Goal: Task Accomplishment & Management: Complete application form

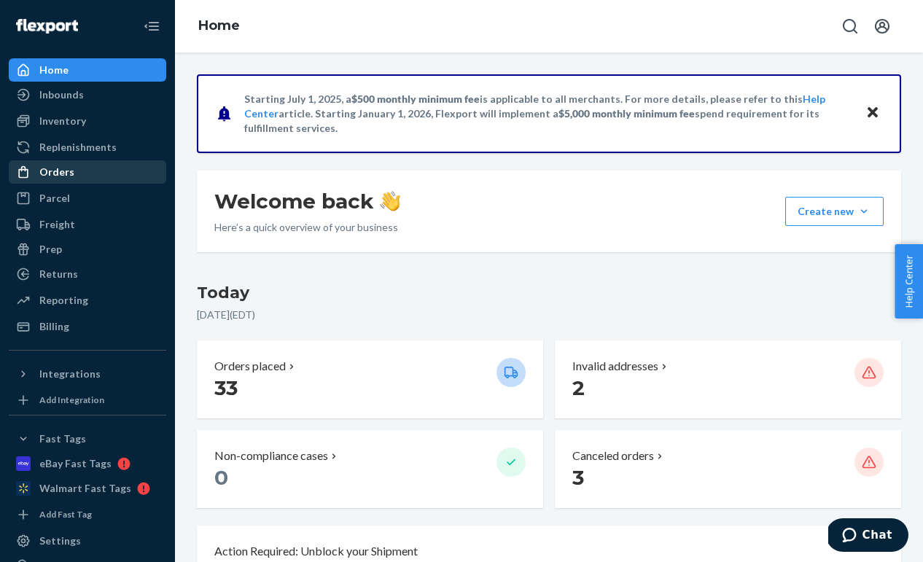
click at [129, 170] on div "Orders" at bounding box center [87, 172] width 155 height 20
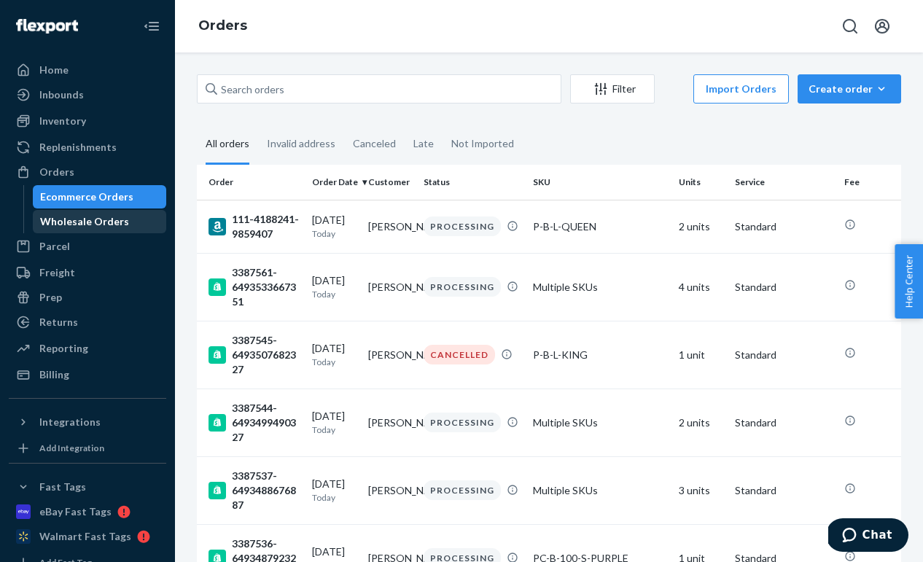
click at [128, 220] on div "Wholesale Orders" at bounding box center [99, 222] width 131 height 20
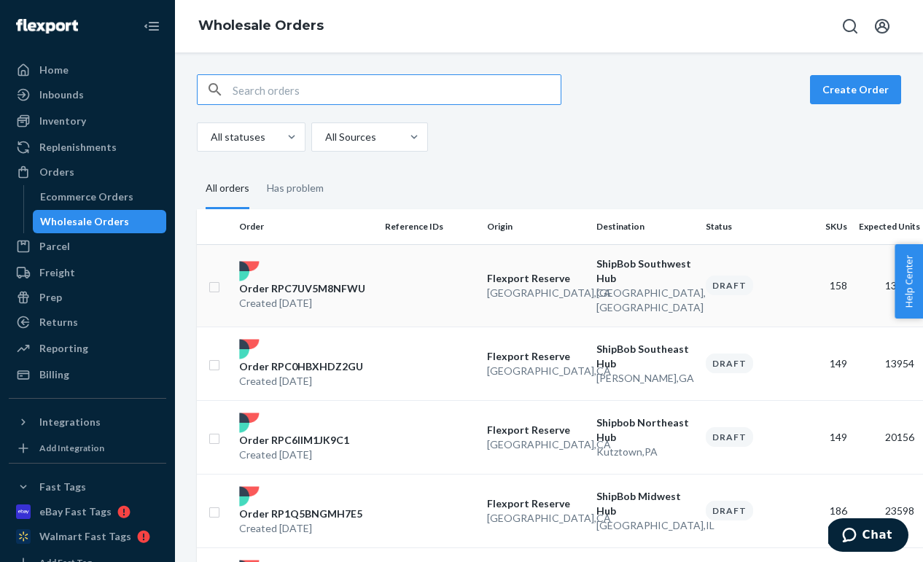
click at [416, 282] on td at bounding box center [430, 285] width 102 height 82
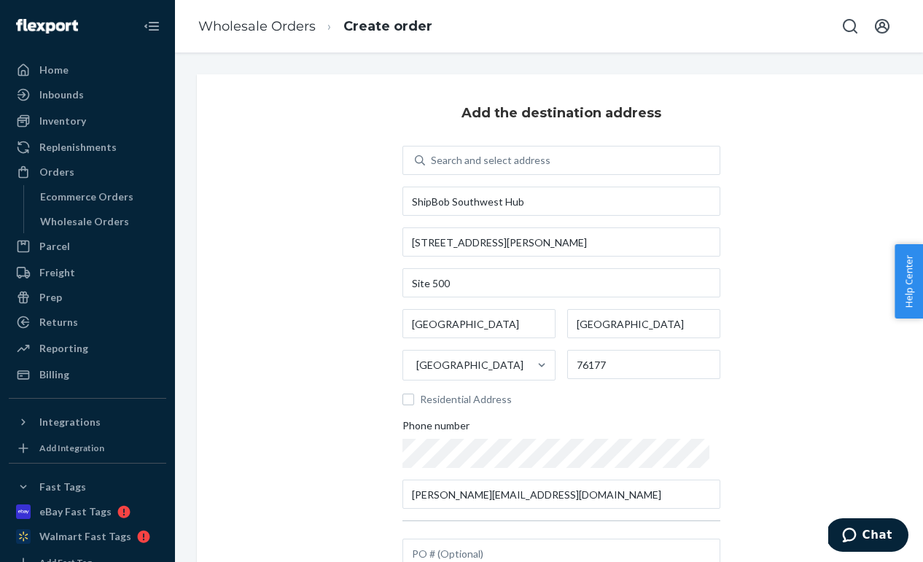
scroll to position [139, 0]
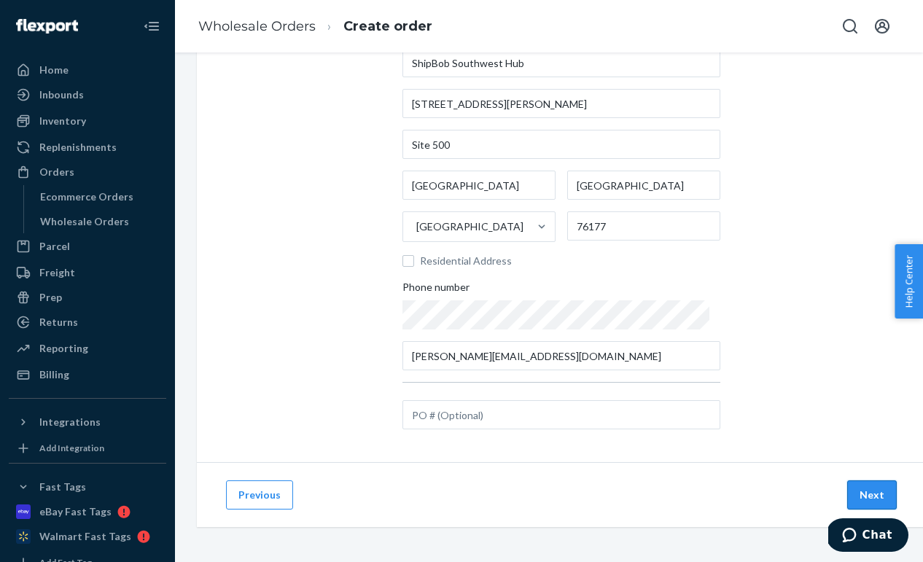
click at [871, 492] on button "Next" at bounding box center [872, 495] width 50 height 29
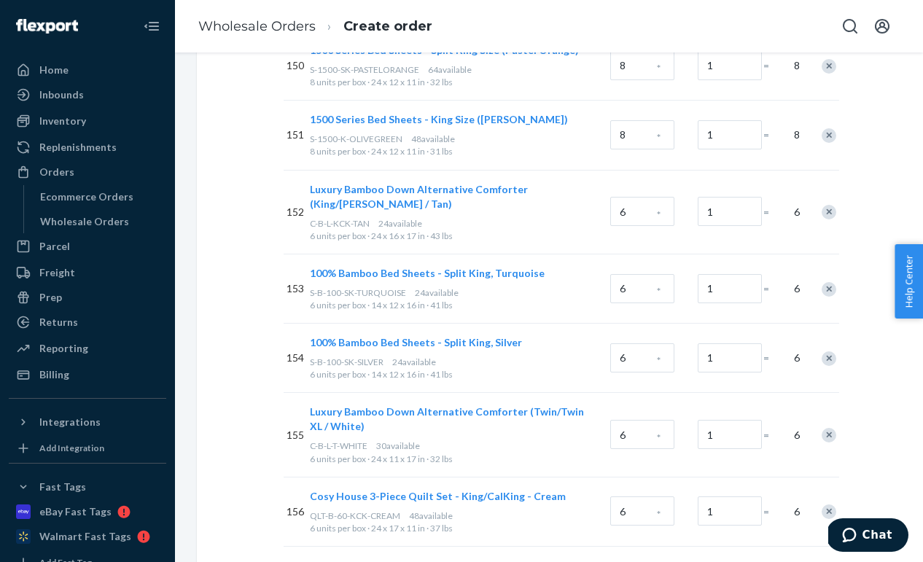
scroll to position [11013, 0]
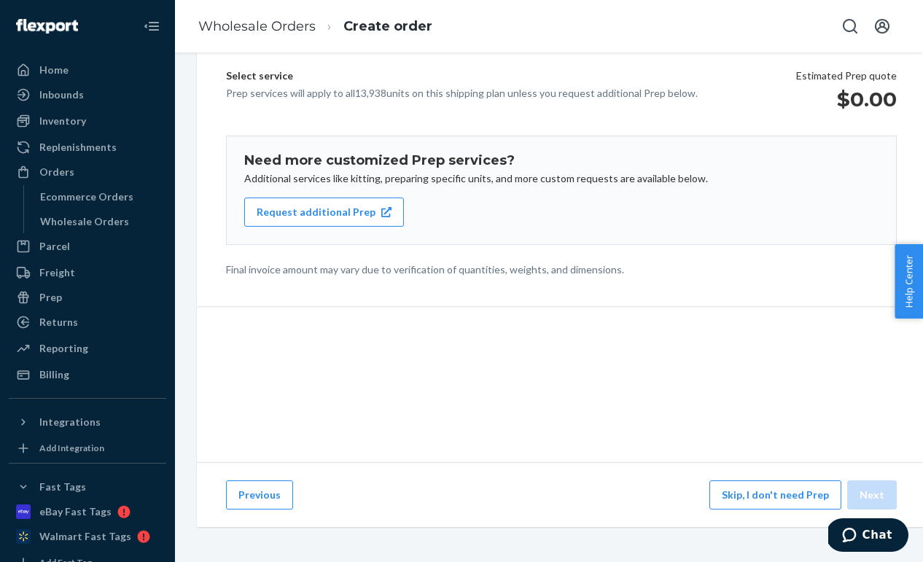
scroll to position [181, 0]
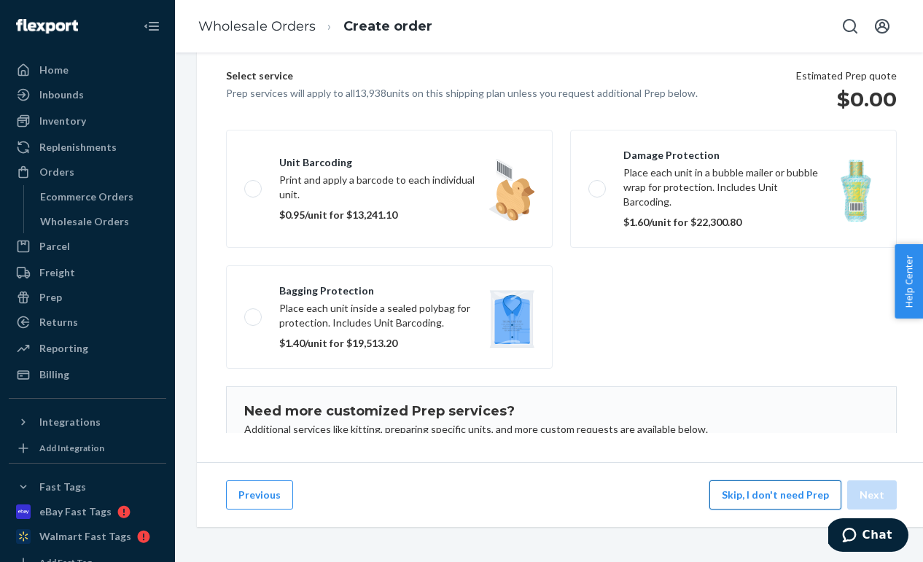
click at [773, 497] on button "Skip, I don't need Prep" at bounding box center [776, 495] width 132 height 29
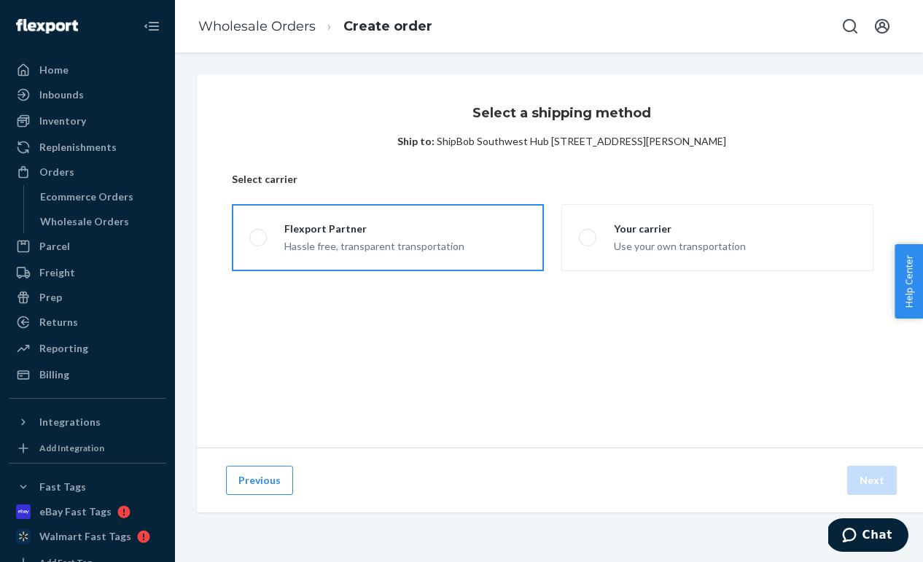
click at [428, 258] on label "Flexport Partner Hassle free, transparent transportation" at bounding box center [388, 237] width 312 height 67
click at [259, 243] on input "Flexport Partner Hassle free, transparent transportation" at bounding box center [253, 237] width 9 height 9
radio input "true"
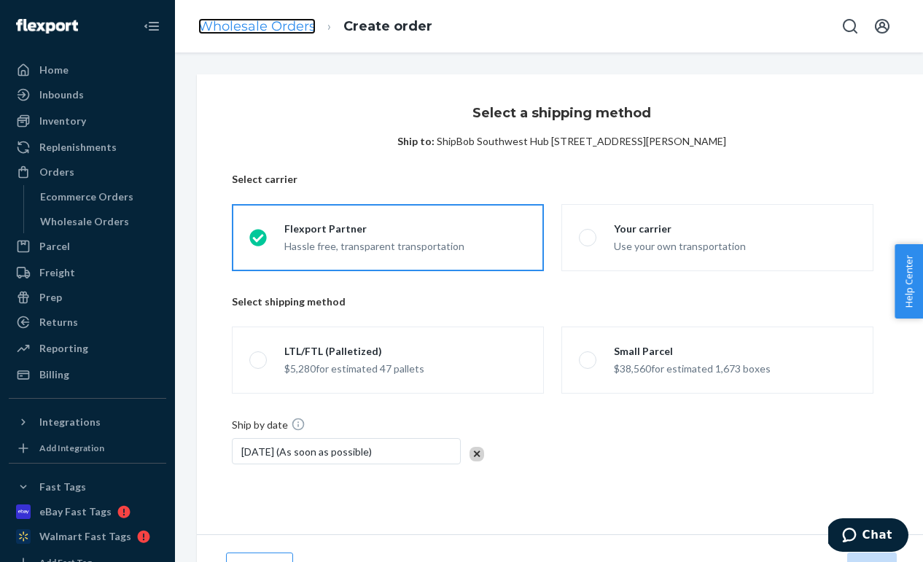
click at [233, 28] on link "Wholesale Orders" at bounding box center [256, 26] width 117 height 16
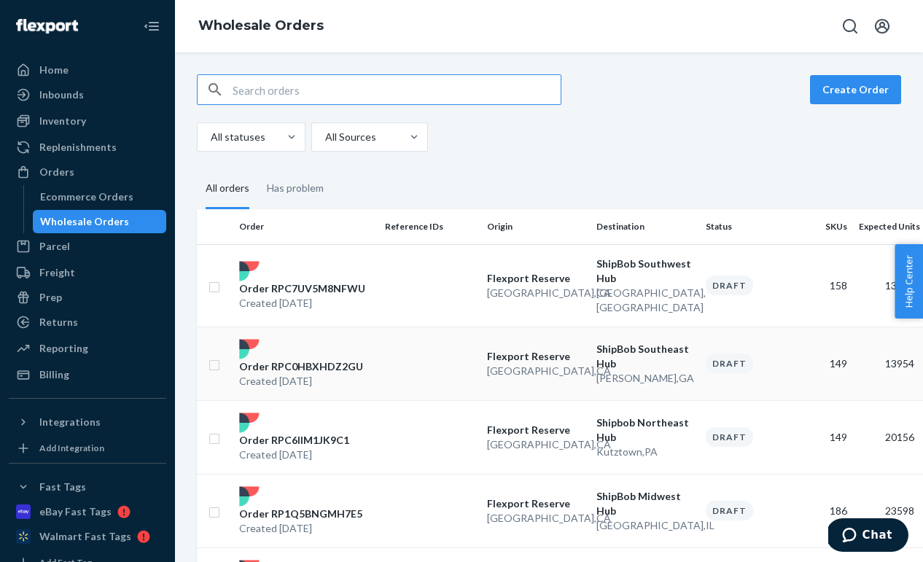
click at [347, 360] on p "Order RPC0HBXHDZ2GU" at bounding box center [301, 367] width 124 height 15
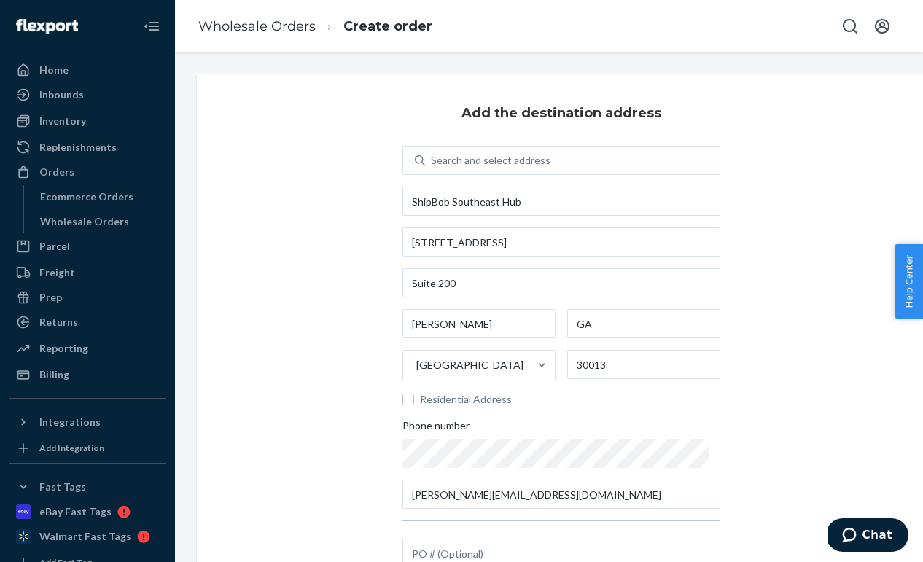
scroll to position [139, 0]
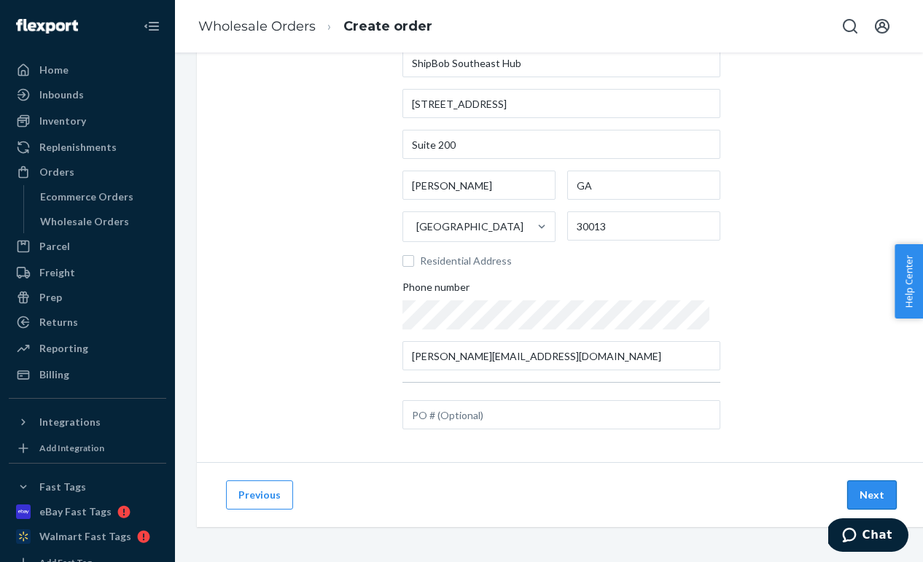
click at [864, 490] on button "Next" at bounding box center [872, 495] width 50 height 29
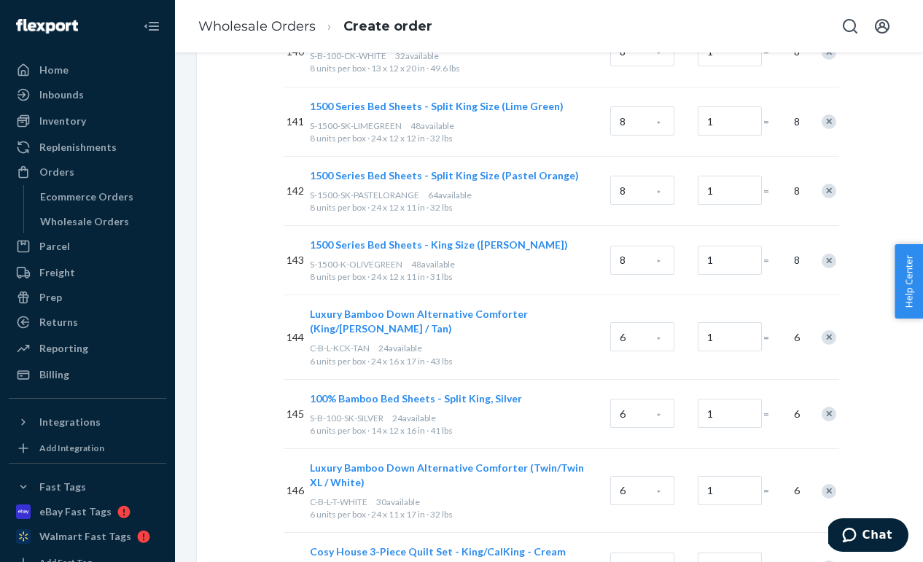
scroll to position [10388, 0]
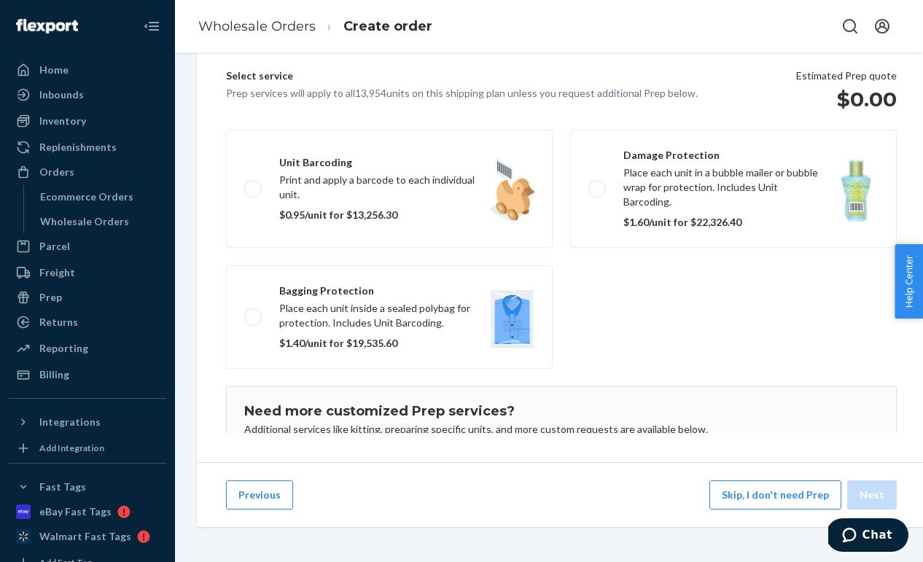
scroll to position [181, 0]
click at [799, 492] on button "Skip, I don't need Prep" at bounding box center [776, 495] width 132 height 29
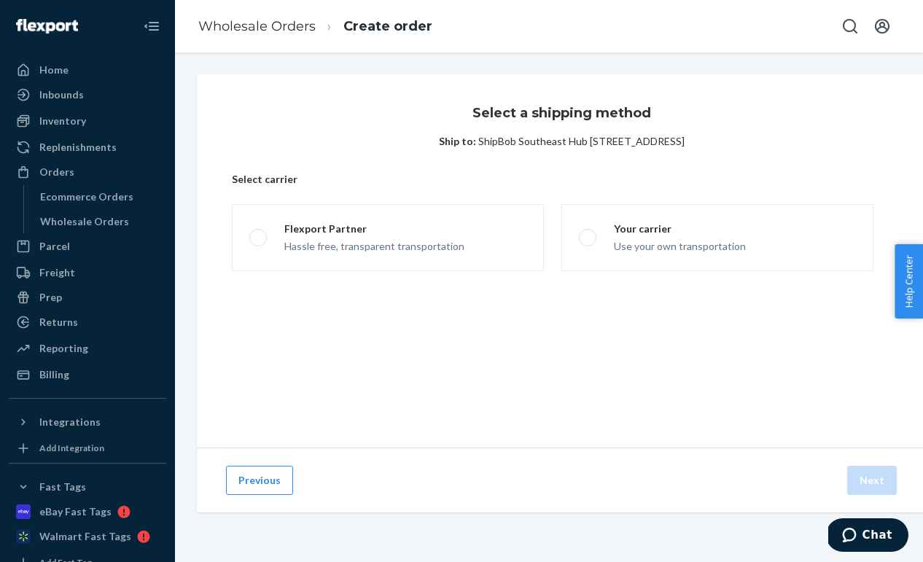
scroll to position [0, 0]
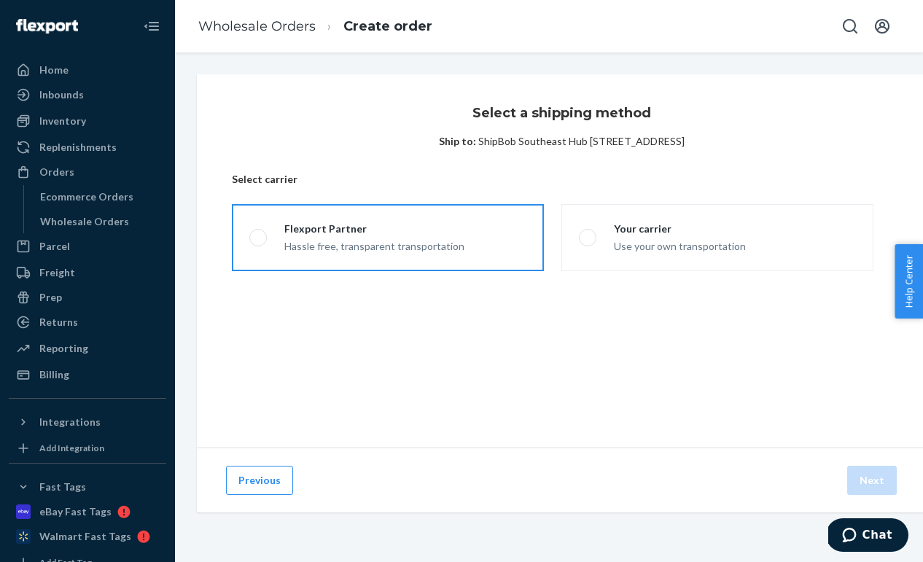
click at [429, 232] on div "Flexport Partner" at bounding box center [374, 229] width 180 height 15
click at [259, 233] on input "Flexport Partner Hassle free, transparent transportation" at bounding box center [253, 237] width 9 height 9
radio input "true"
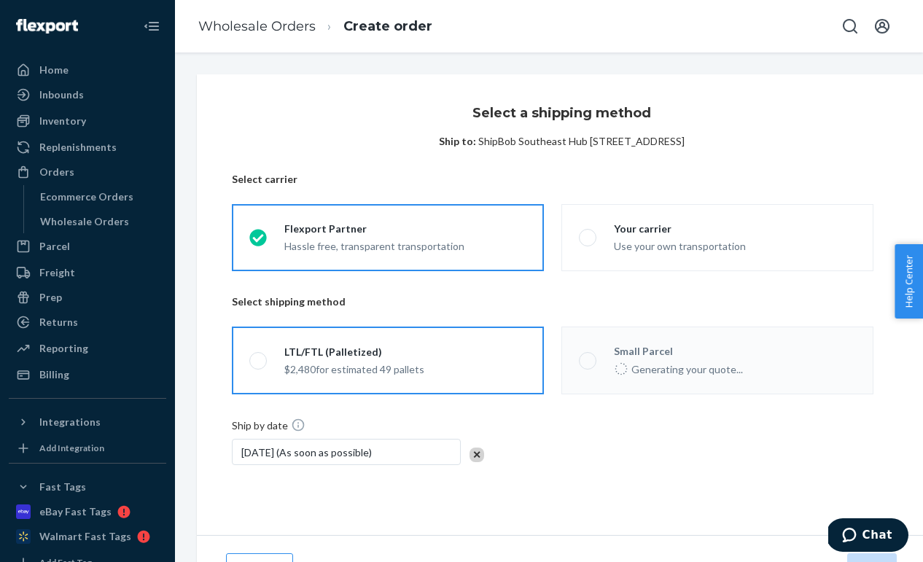
click at [435, 353] on label "LTL/FTL (Palletized) $2,480 for estimated 49 pallets" at bounding box center [388, 361] width 312 height 68
click at [259, 356] on input "LTL/FTL (Palletized) $2,480 for estimated 49 pallets" at bounding box center [253, 360] width 9 height 9
radio input "true"
click at [292, 27] on link "Wholesale Orders" at bounding box center [256, 26] width 117 height 16
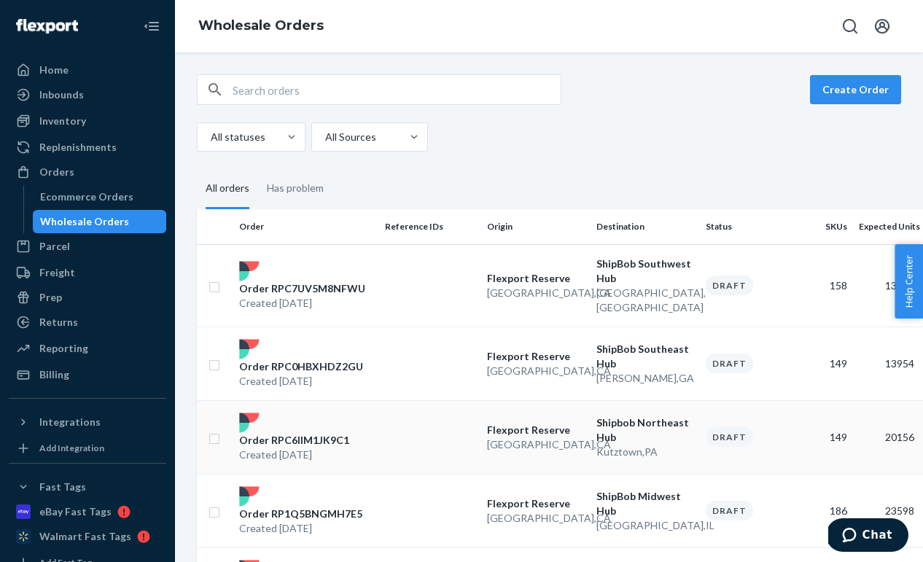
click at [351, 413] on div "Order RPC6IIM1JK9C1 Created [DATE]" at bounding box center [306, 438] width 146 height 50
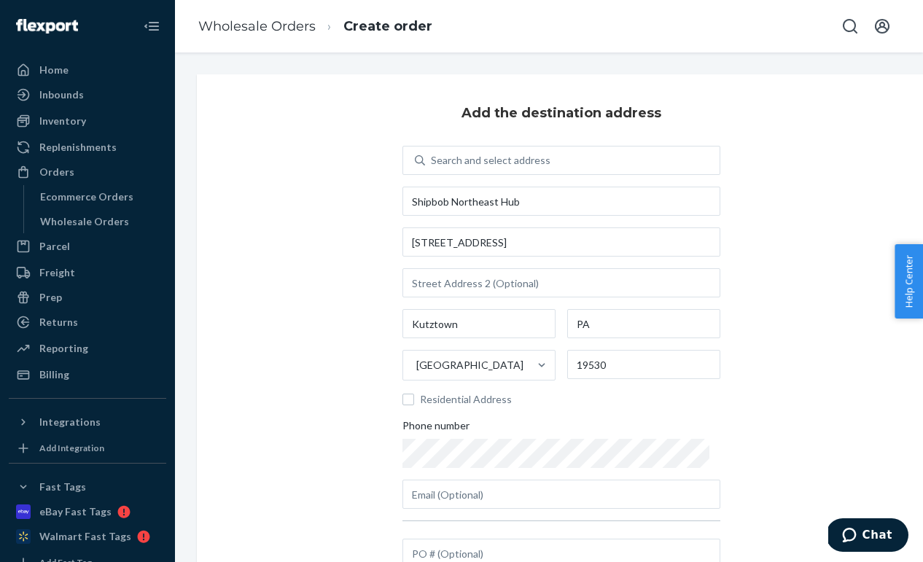
scroll to position [139, 0]
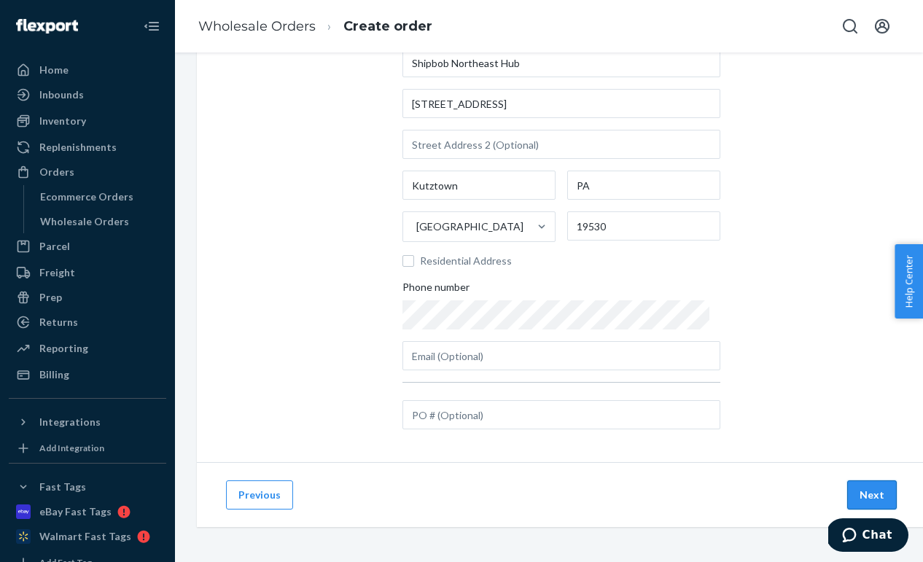
click at [867, 486] on button "Next" at bounding box center [872, 495] width 50 height 29
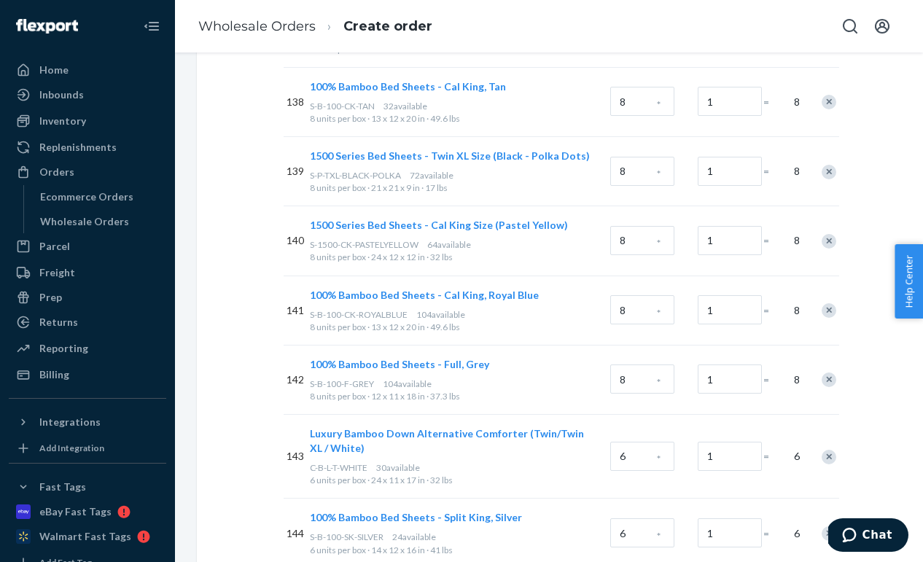
scroll to position [10373, 0]
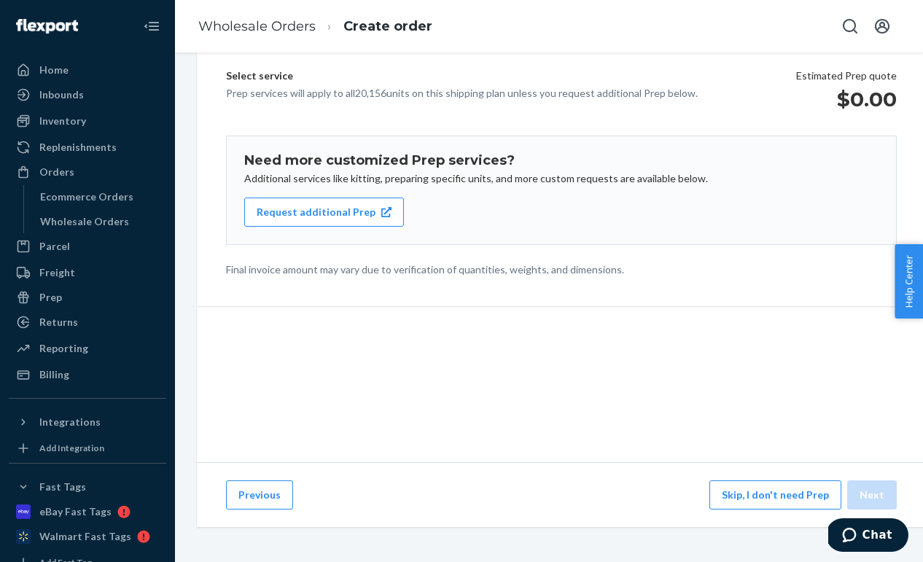
scroll to position [181, 0]
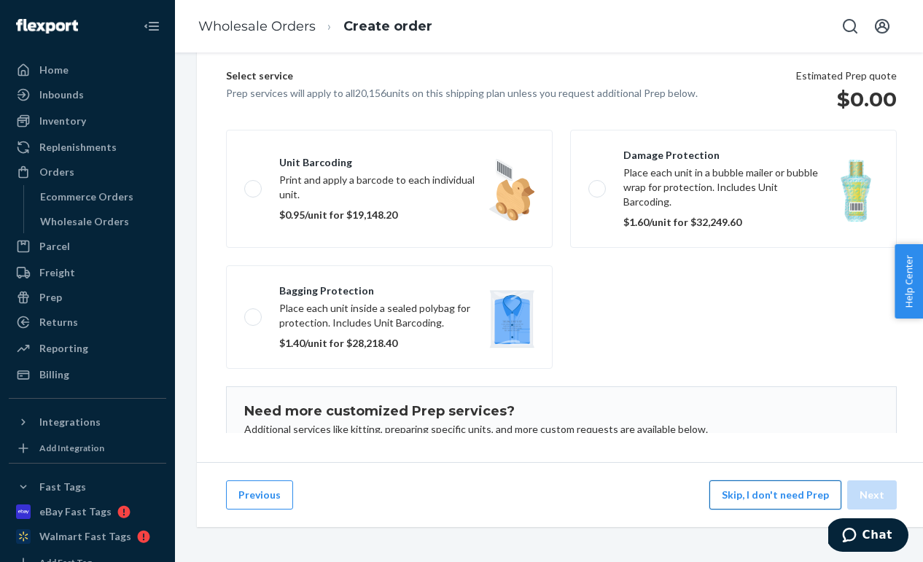
click at [807, 497] on button "Skip, I don't need Prep" at bounding box center [776, 495] width 132 height 29
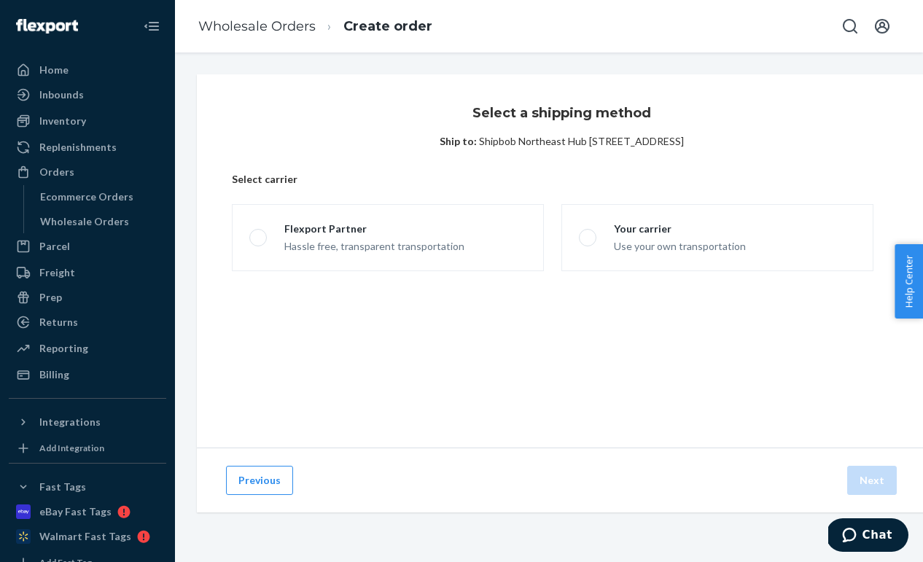
scroll to position [0, 0]
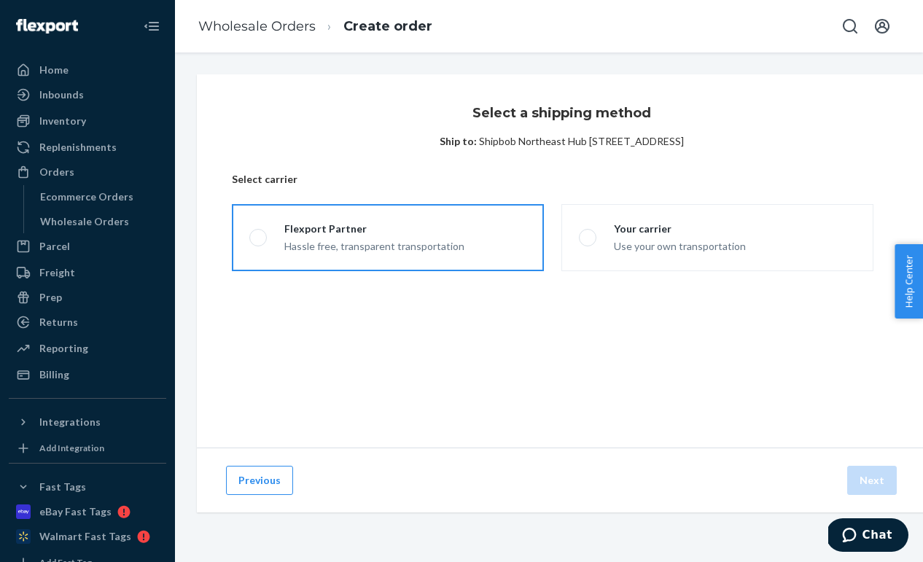
click at [465, 233] on label "Flexport Partner Hassle free, transparent transportation" at bounding box center [388, 237] width 312 height 67
click at [259, 233] on input "Flexport Partner Hassle free, transparent transportation" at bounding box center [253, 237] width 9 height 9
radio input "true"
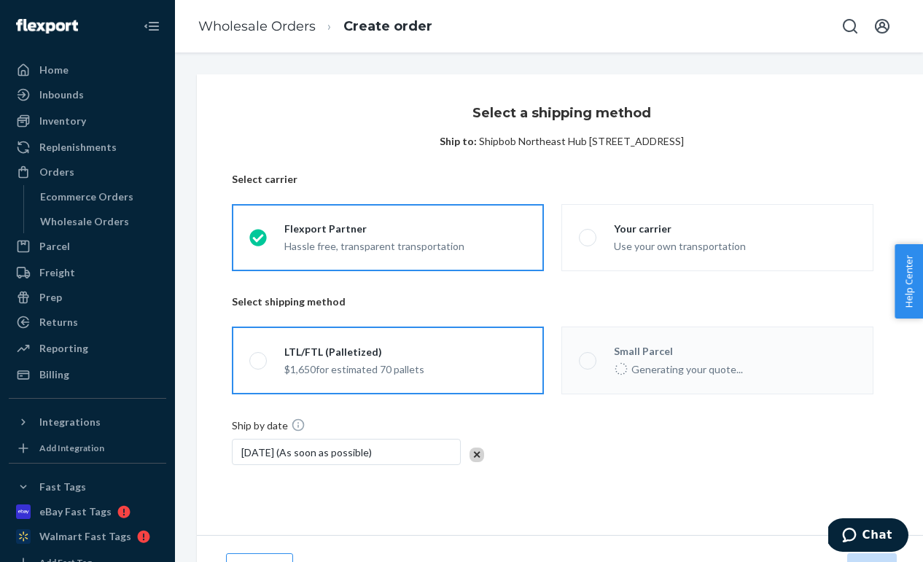
click at [446, 349] on label "LTL/FTL (Palletized) $1,650 for estimated 70 pallets" at bounding box center [388, 361] width 312 height 68
click at [259, 356] on input "LTL/FTL (Palletized) $1,650 for estimated 70 pallets" at bounding box center [253, 360] width 9 height 9
radio input "true"
click at [292, 31] on link "Wholesale Orders" at bounding box center [256, 26] width 117 height 16
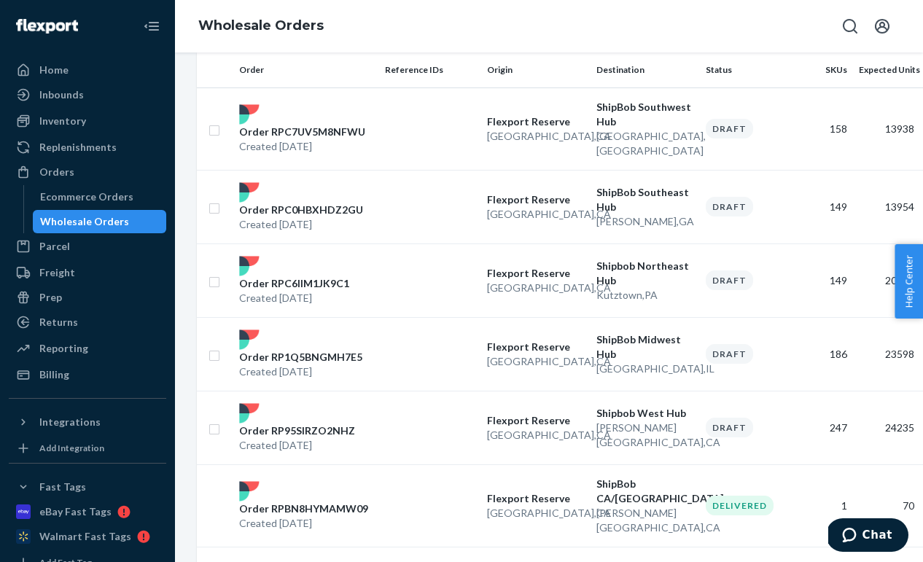
scroll to position [159, 0]
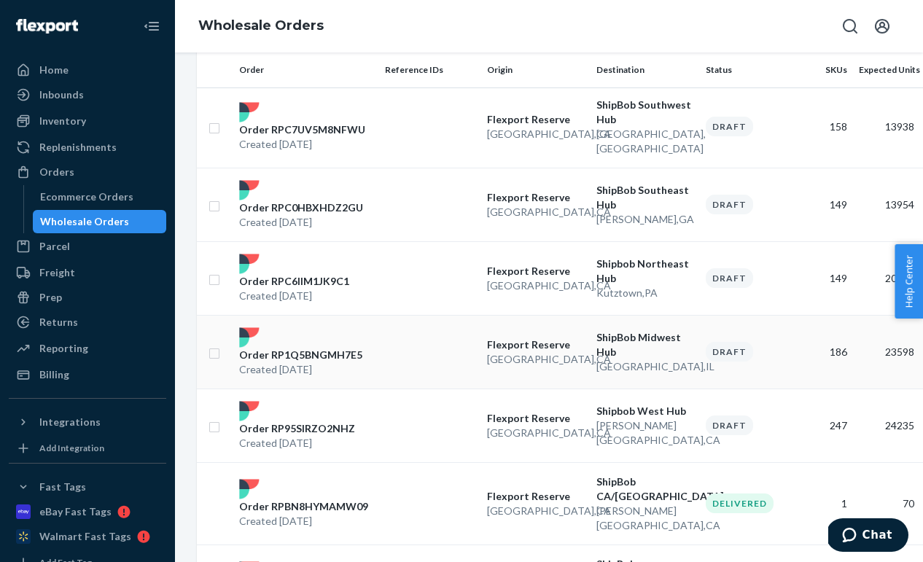
click at [400, 338] on td at bounding box center [430, 352] width 102 height 74
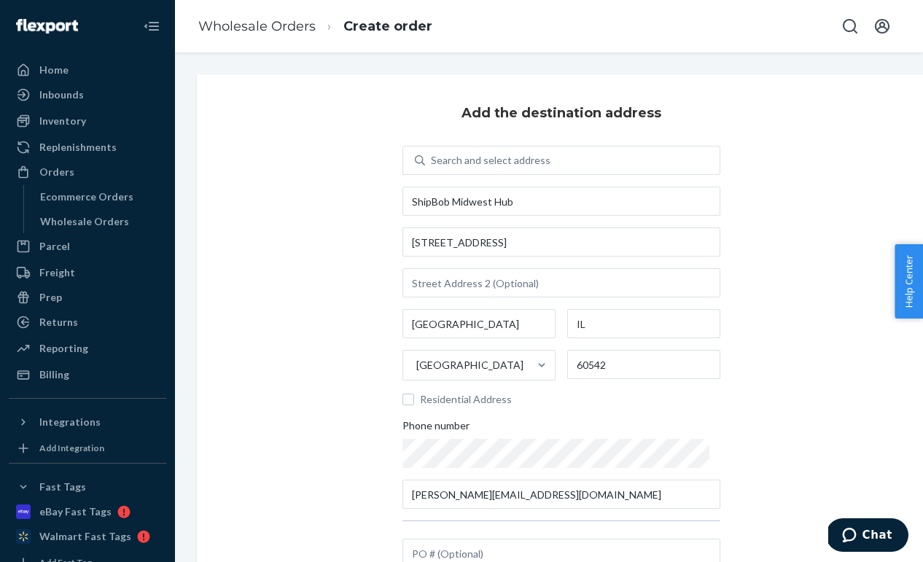
scroll to position [139, 0]
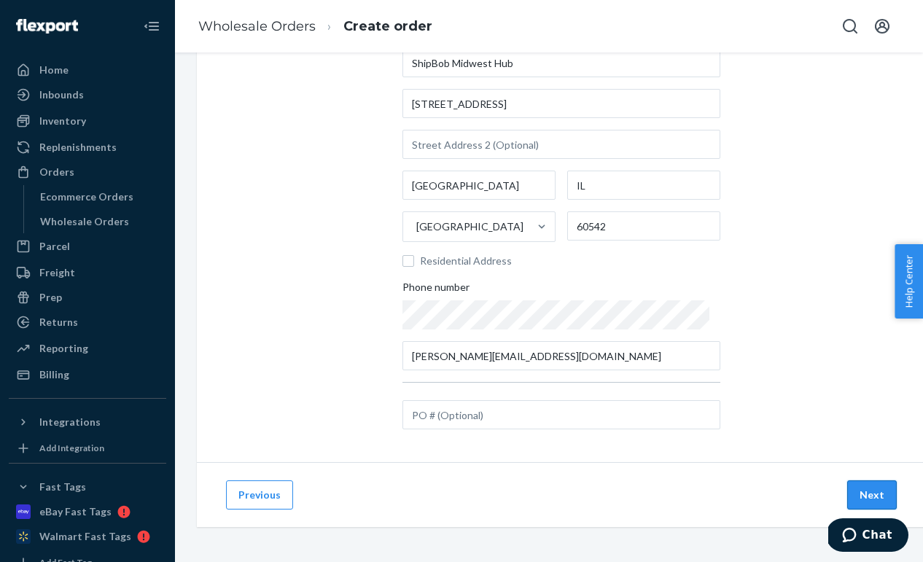
click at [861, 492] on button "Next" at bounding box center [872, 495] width 50 height 29
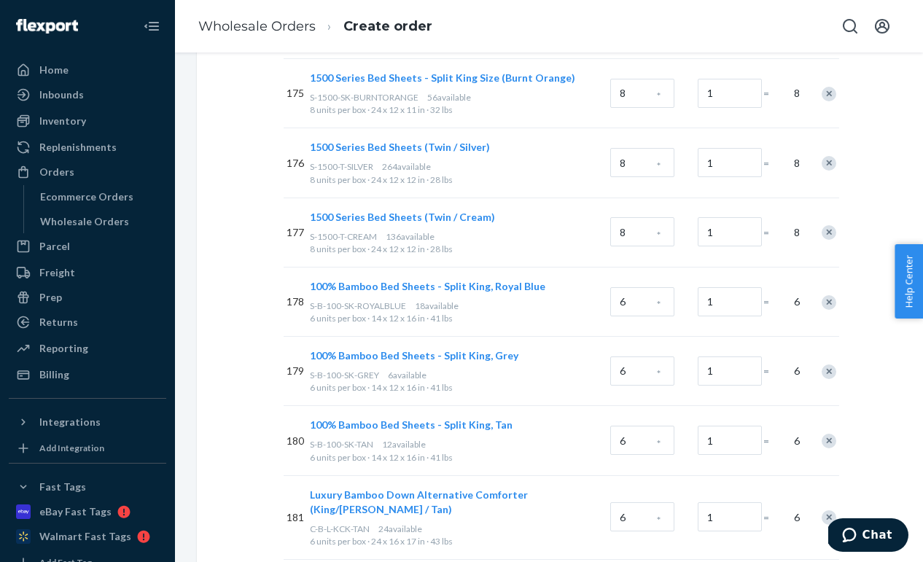
scroll to position [12959, 0]
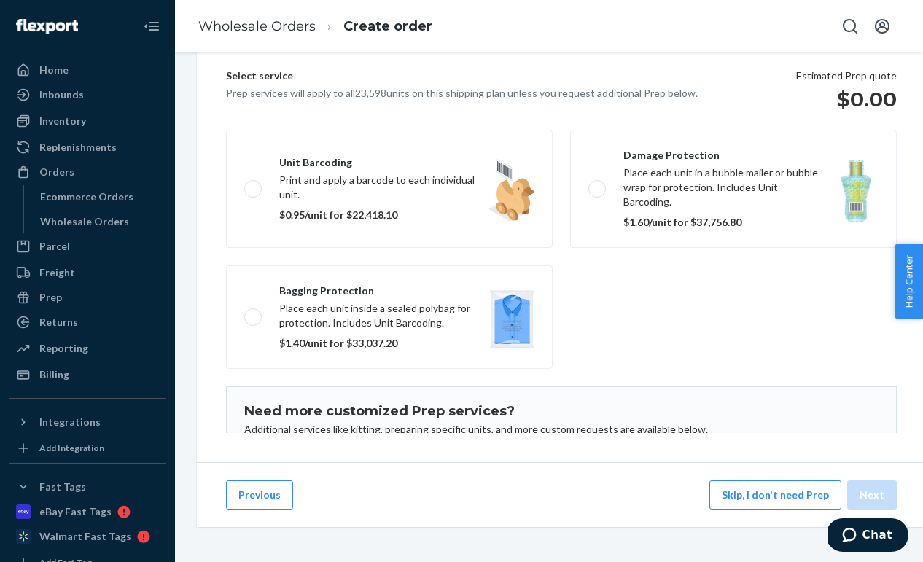
scroll to position [181, 0]
click at [781, 504] on button "Skip, I don't need Prep" at bounding box center [776, 495] width 132 height 29
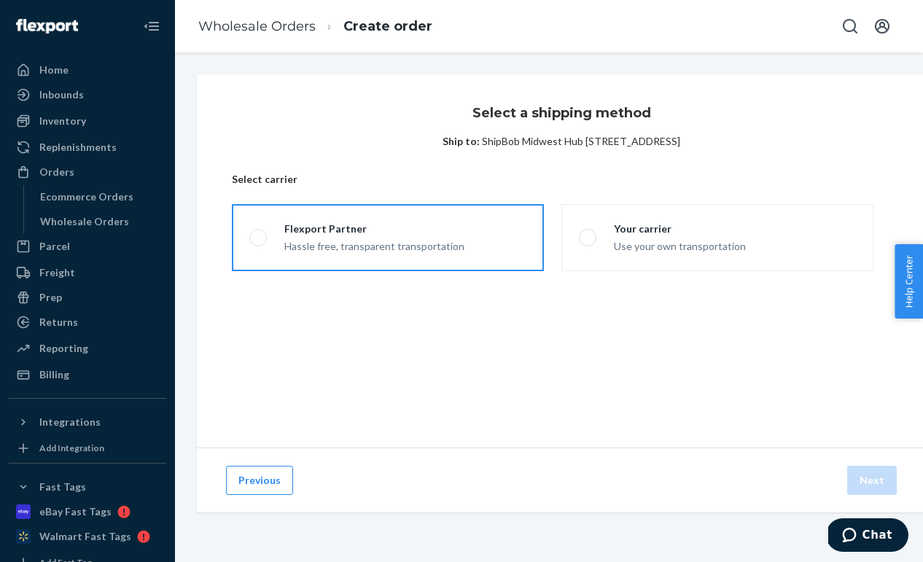
click at [475, 254] on label "Flexport Partner Hassle free, transparent transportation" at bounding box center [388, 237] width 312 height 67
click at [259, 243] on input "Flexport Partner Hassle free, transparent transportation" at bounding box center [253, 237] width 9 height 9
radio input "true"
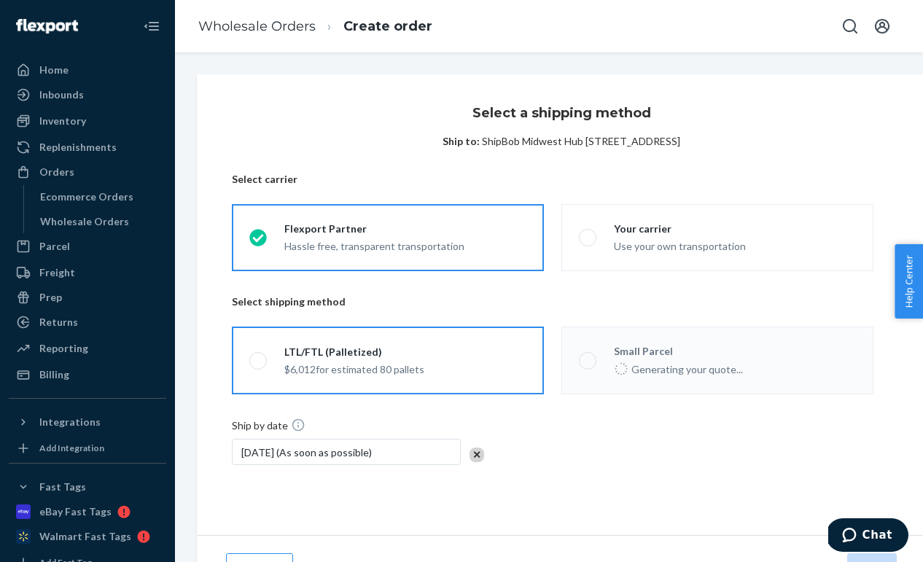
click at [478, 351] on label "LTL/FTL (Palletized) $6,012 for estimated 80 pallets" at bounding box center [388, 361] width 312 height 68
click at [259, 356] on input "LTL/FTL (Palletized) $6,012 for estimated 80 pallets" at bounding box center [253, 360] width 9 height 9
radio input "true"
click at [289, 27] on link "Wholesale Orders" at bounding box center [256, 26] width 117 height 16
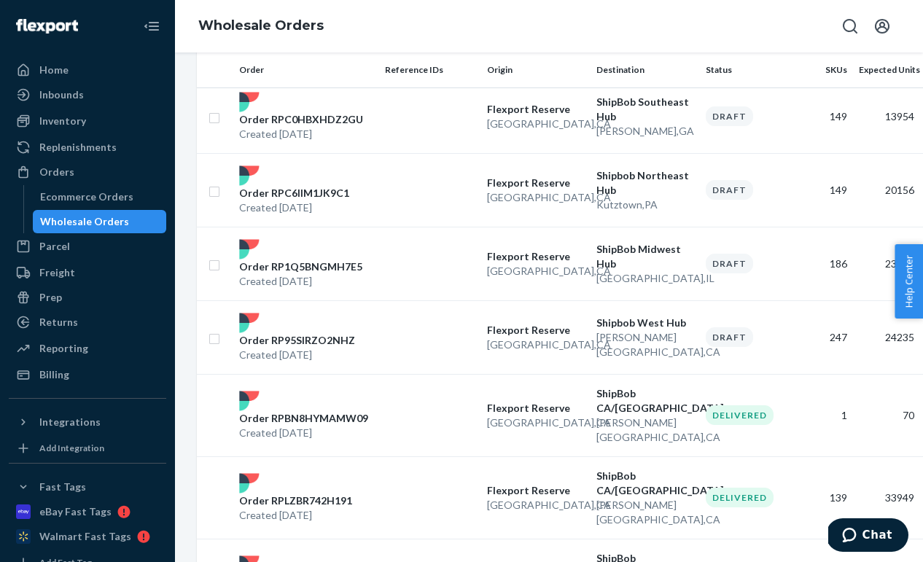
scroll to position [250, 0]
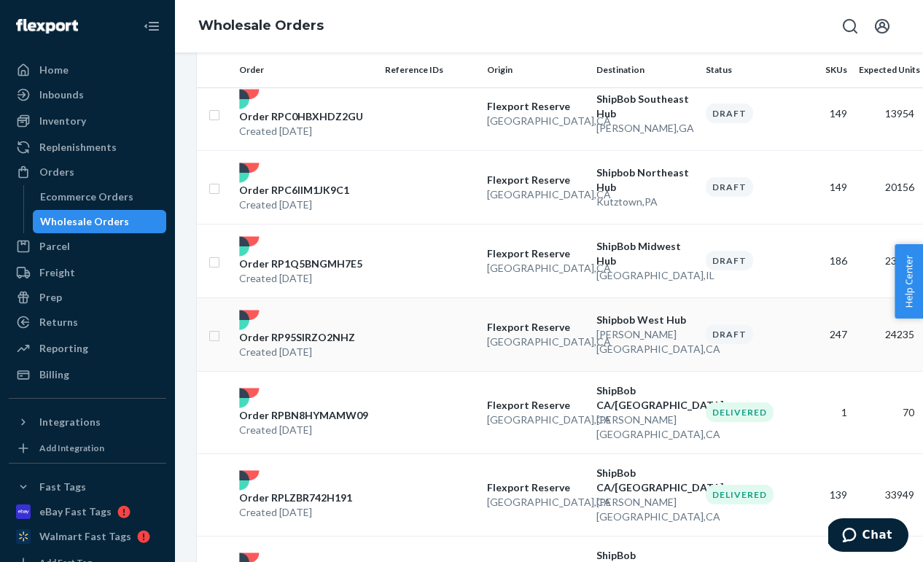
click at [351, 317] on div "Order RP95SIRZO2NHZ Created [DATE]" at bounding box center [306, 335] width 146 height 50
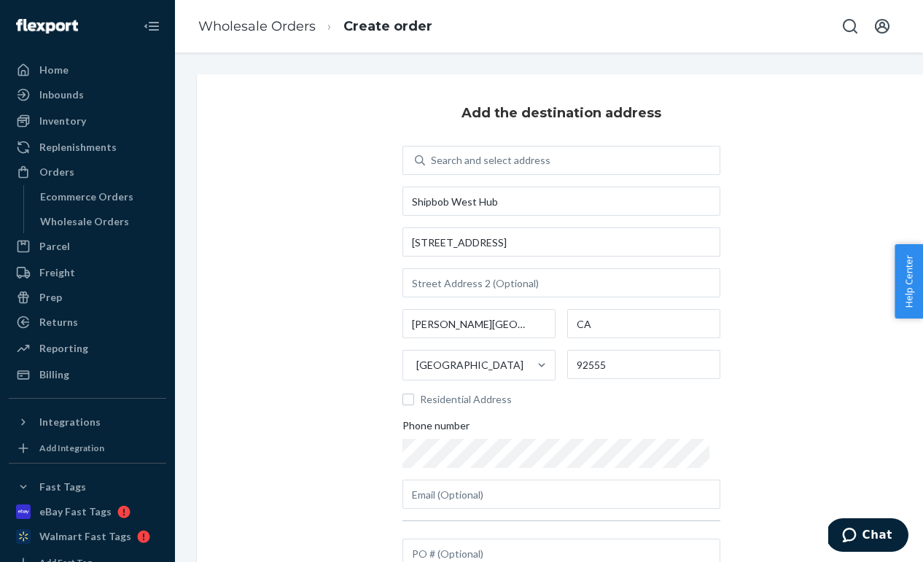
scroll to position [139, 0]
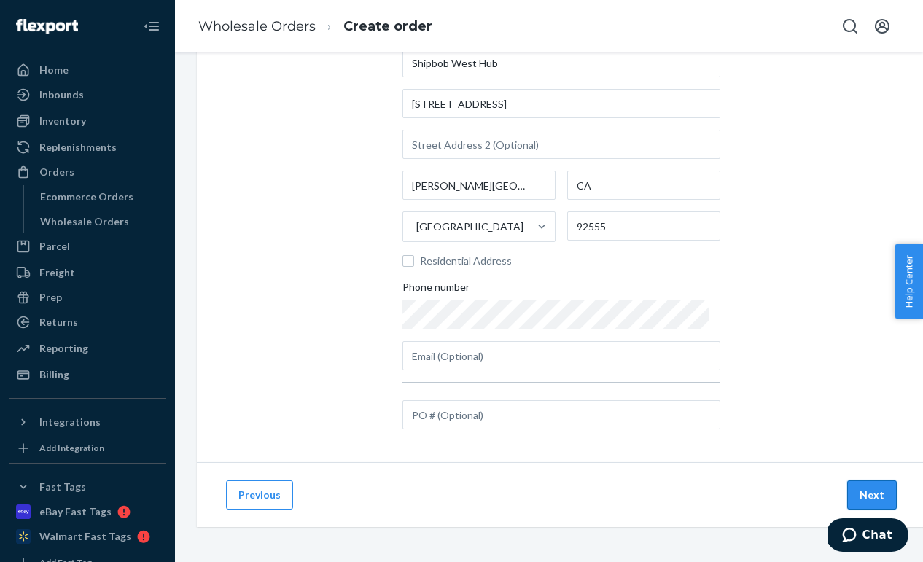
click at [864, 501] on button "Next" at bounding box center [872, 495] width 50 height 29
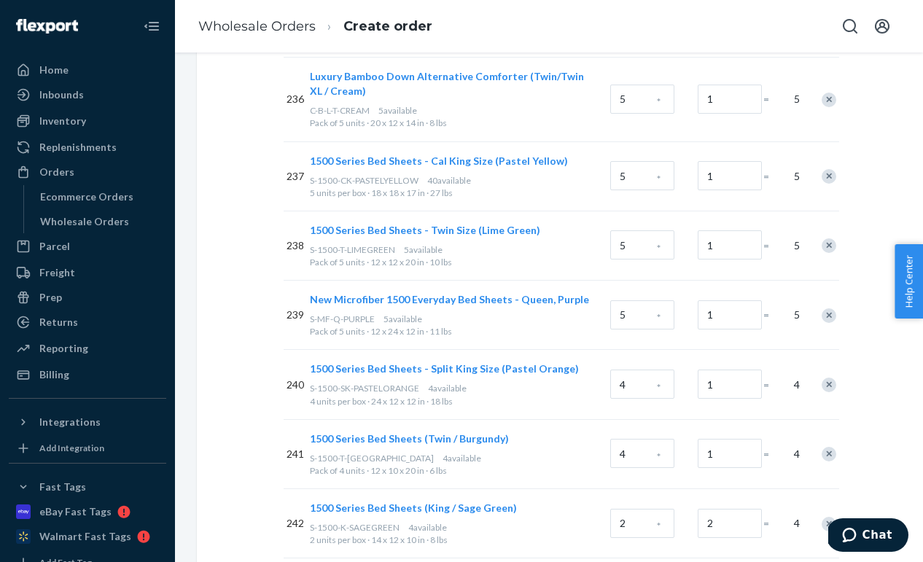
scroll to position [17242, 0]
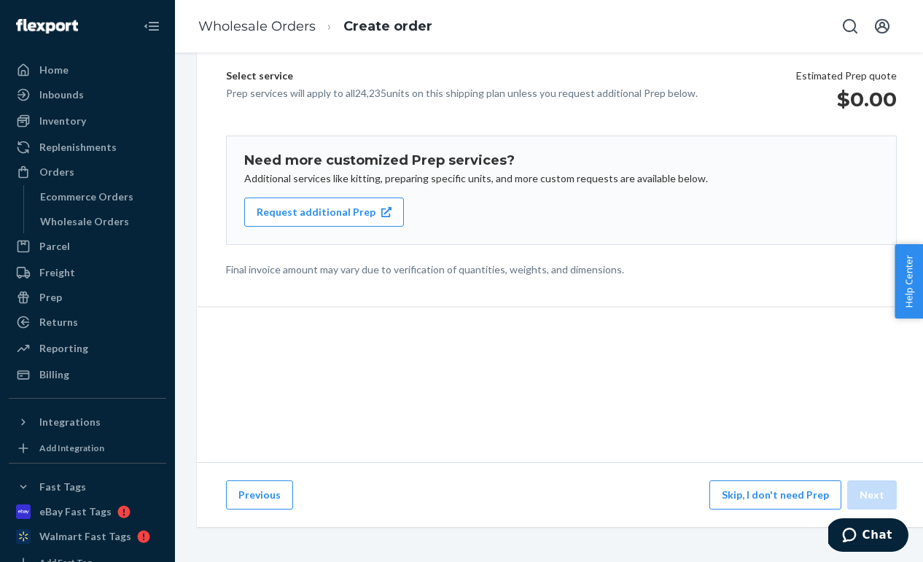
scroll to position [181, 0]
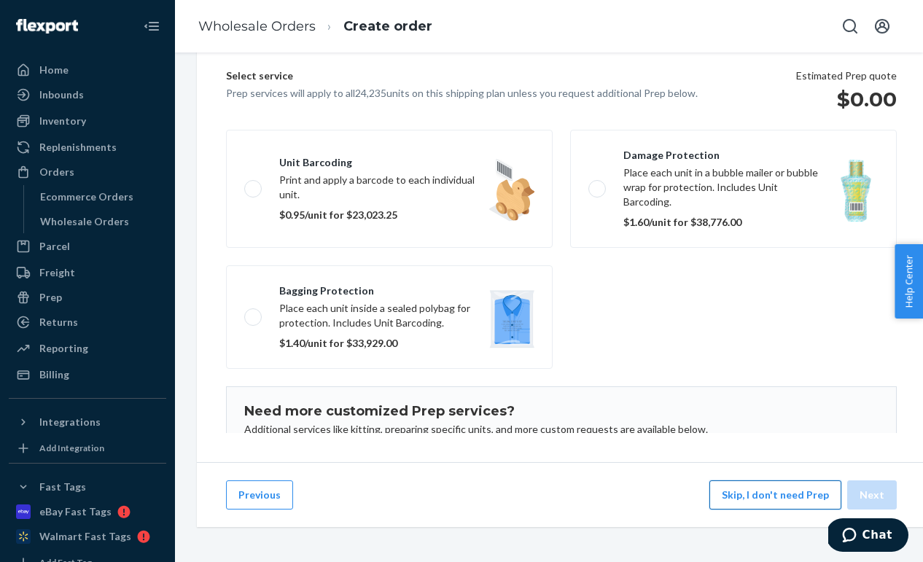
click at [807, 496] on button "Skip, I don't need Prep" at bounding box center [776, 495] width 132 height 29
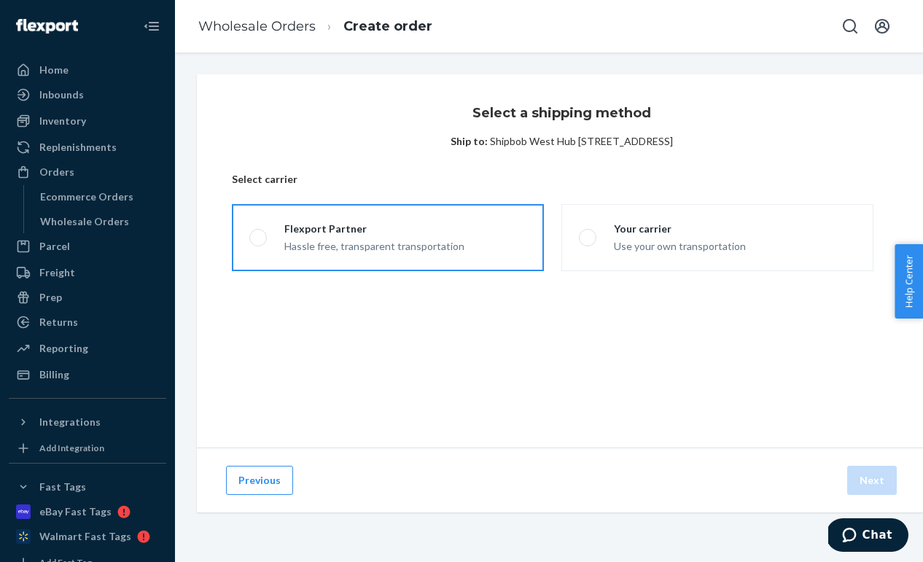
click at [440, 233] on div "Flexport Partner" at bounding box center [374, 229] width 180 height 15
click at [259, 233] on input "Flexport Partner Hassle free, transparent transportation" at bounding box center [253, 237] width 9 height 9
radio input "true"
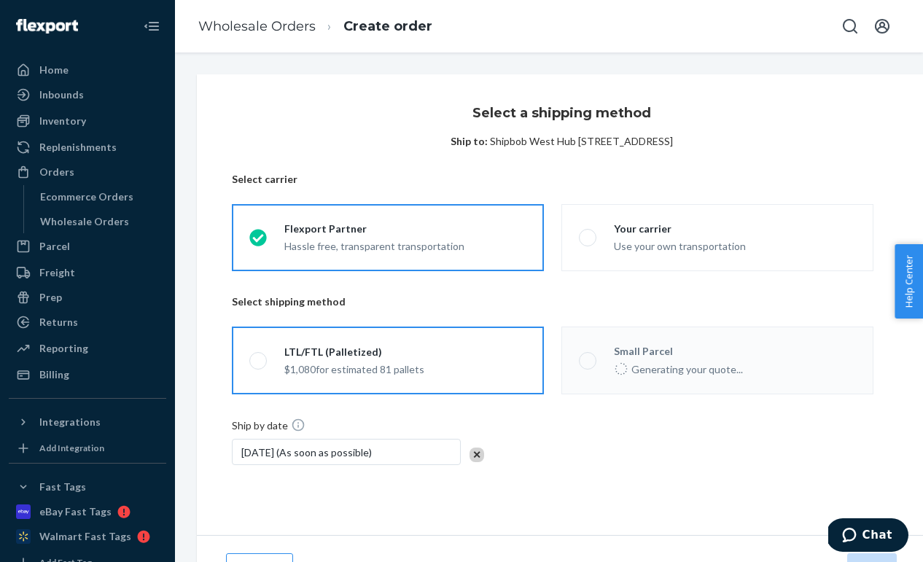
click at [425, 359] on label "LTL/FTL (Palletized) $1,080 for estimated 81 pallets" at bounding box center [388, 361] width 312 height 68
click at [259, 359] on input "LTL/FTL (Palletized) $1,080 for estimated 81 pallets" at bounding box center [253, 360] width 9 height 9
radio input "true"
click at [93, 219] on div "Wholesale Orders" at bounding box center [84, 221] width 89 height 15
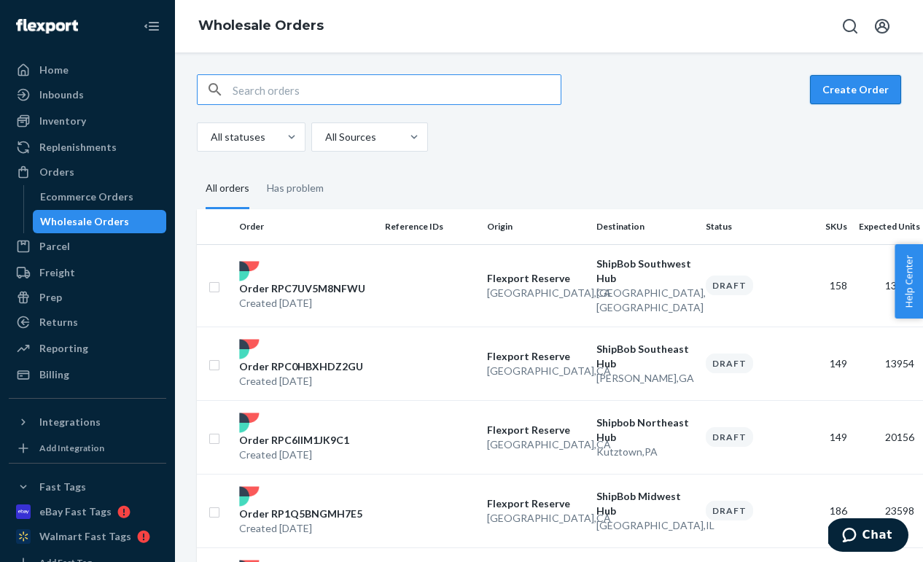
click at [848, 82] on button "Create Order" at bounding box center [855, 89] width 91 height 29
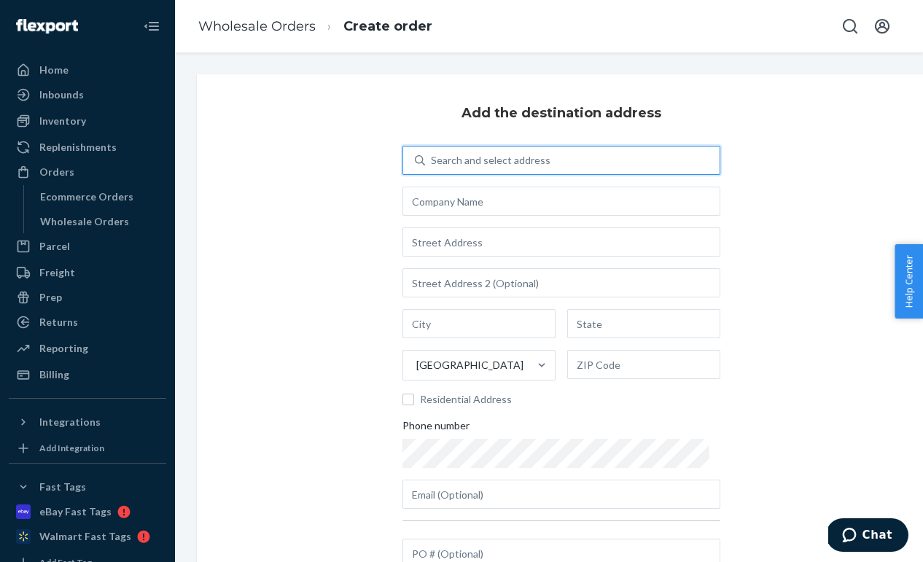
click at [497, 168] on div "Search and select address" at bounding box center [572, 160] width 295 height 26
click at [432, 168] on input "0 results available. Use Up and Down to choose options, press Enter to select t…" at bounding box center [431, 160] width 1 height 15
